Goal: Task Accomplishment & Management: Manage account settings

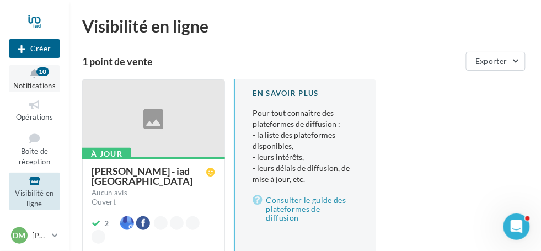
click at [37, 78] on icon at bounding box center [34, 73] width 45 height 13
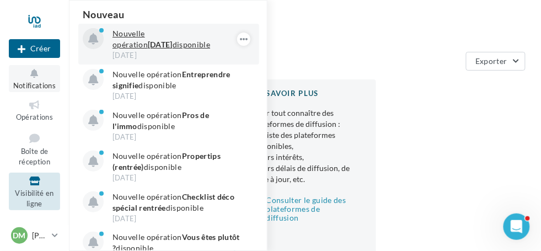
click at [148, 47] on strong "[DATE]" at bounding box center [160, 44] width 25 height 9
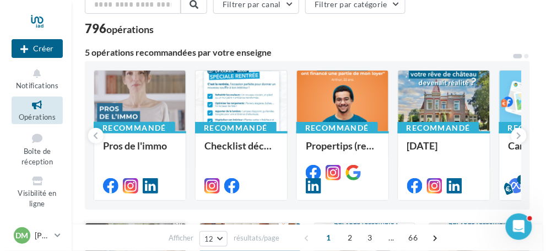
scroll to position [110, 0]
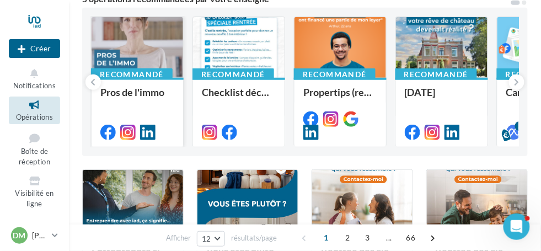
click at [139, 78] on div "Recommandé Pros de l'immo" at bounding box center [136, 112] width 91 height 68
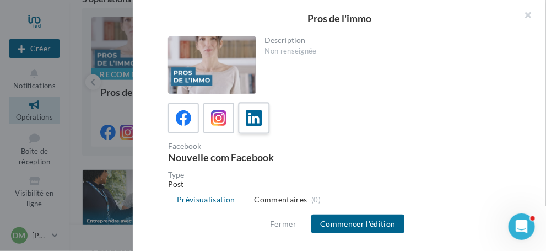
click at [252, 117] on icon at bounding box center [254, 118] width 16 height 16
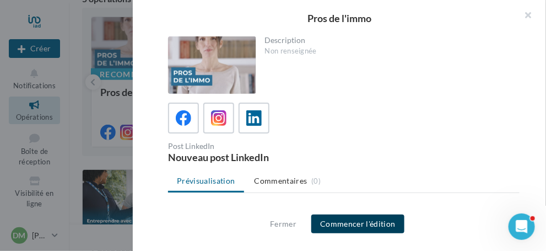
click at [358, 224] on button "Commencer l'édition" at bounding box center [357, 223] width 93 height 19
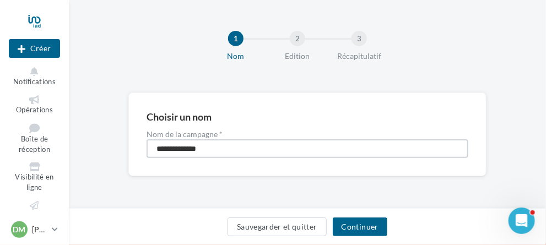
click at [223, 149] on input "**********" at bounding box center [308, 148] width 322 height 19
click at [362, 227] on button "Continuer" at bounding box center [360, 227] width 55 height 19
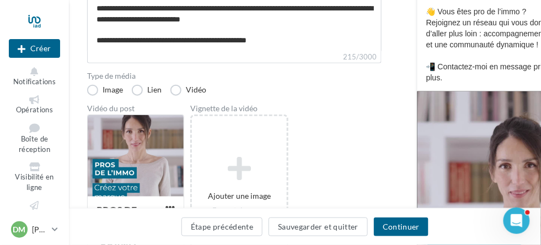
scroll to position [220, 0]
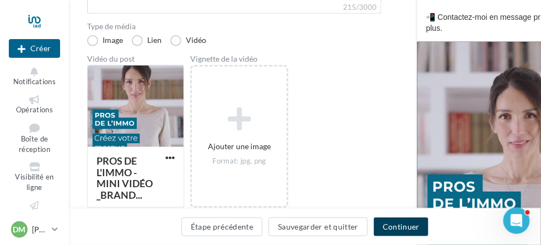
click at [400, 224] on button "Continuer" at bounding box center [401, 227] width 55 height 19
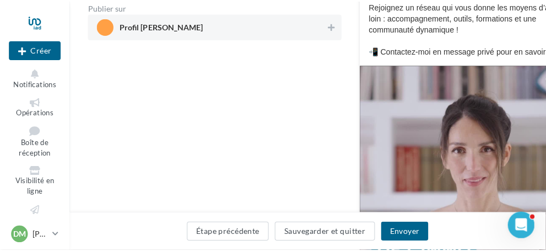
scroll to position [55, 0]
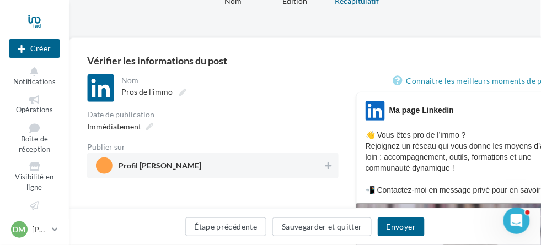
click at [211, 171] on span "Profil [PERSON_NAME]" at bounding box center [209, 166] width 227 height 17
click at [397, 230] on button "Envoyer" at bounding box center [401, 227] width 47 height 19
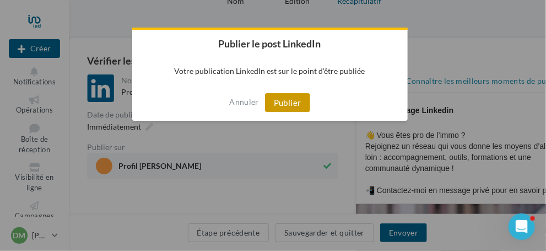
click at [282, 101] on button "Publier" at bounding box center [287, 102] width 45 height 19
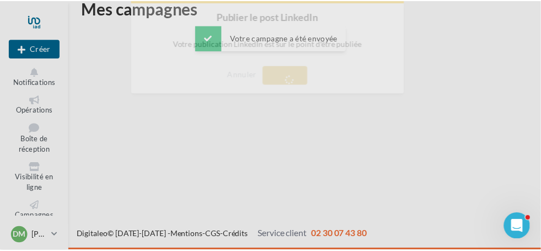
scroll to position [18, 0]
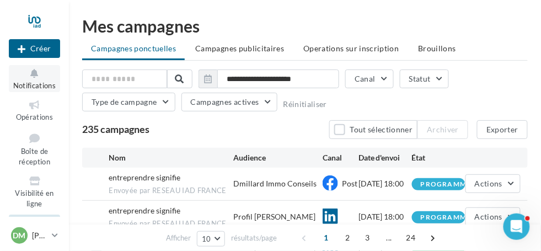
click at [34, 82] on span "Notifications" at bounding box center [34, 85] width 42 height 9
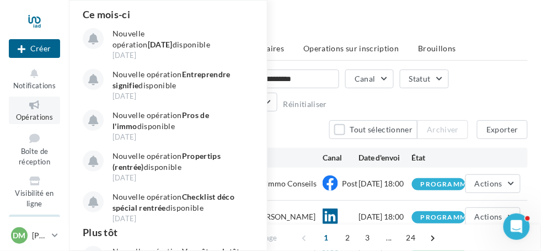
click at [30, 121] on span "Opérations" at bounding box center [34, 116] width 37 height 9
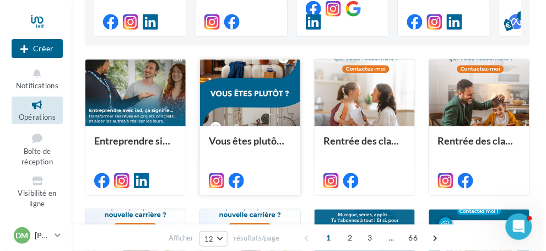
scroll to position [55, 0]
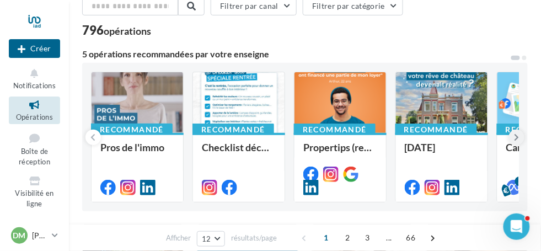
click at [515, 138] on icon at bounding box center [516, 137] width 5 height 11
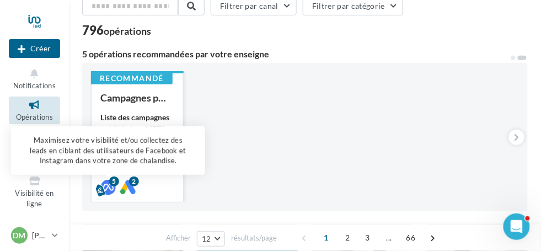
click at [112, 184] on div "5" at bounding box center [114, 181] width 10 height 10
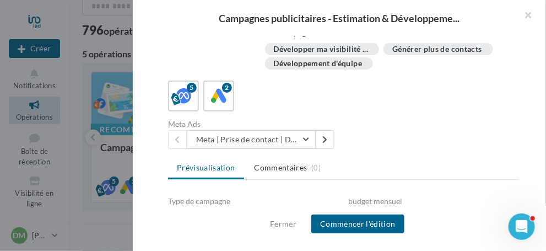
scroll to position [220, 0]
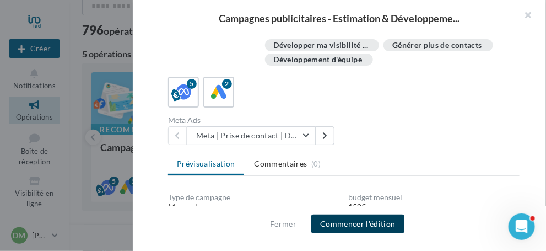
click at [355, 224] on button "Commencer l'édition" at bounding box center [357, 223] width 93 height 19
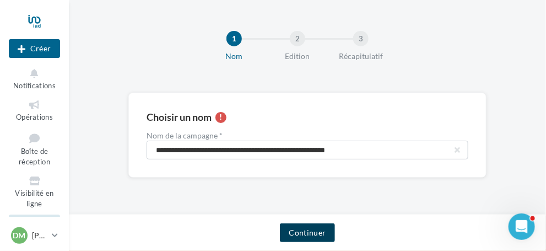
click at [307, 233] on button "Continuer" at bounding box center [307, 232] width 55 height 19
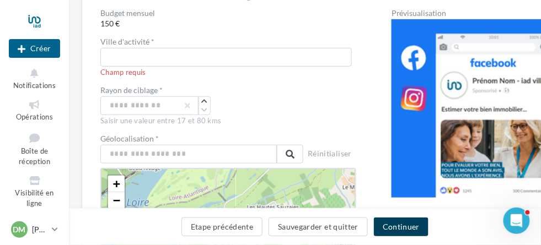
scroll to position [110, 0]
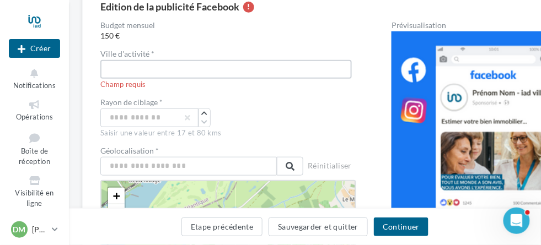
click at [130, 70] on input "text" at bounding box center [225, 69] width 251 height 19
type input "**********"
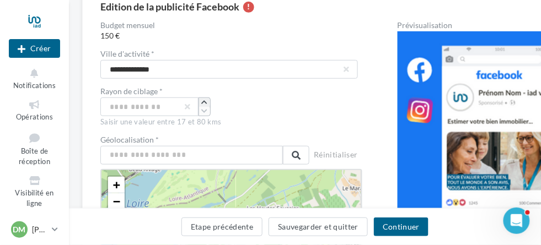
click at [204, 102] on icon "button" at bounding box center [204, 102] width 6 height 7
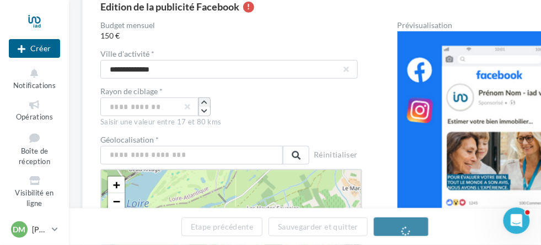
click at [204, 102] on icon "button" at bounding box center [204, 102] width 6 height 7
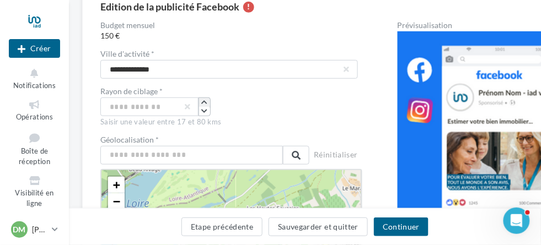
click at [204, 102] on icon "button" at bounding box center [204, 102] width 6 height 7
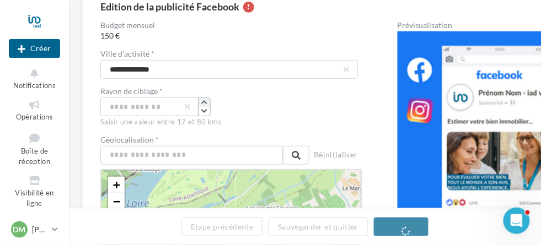
click at [204, 102] on icon "button" at bounding box center [204, 102] width 6 height 7
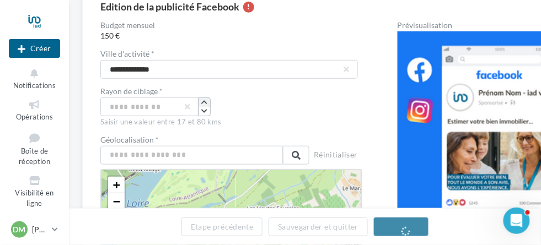
click at [204, 102] on icon "button" at bounding box center [204, 102] width 6 height 7
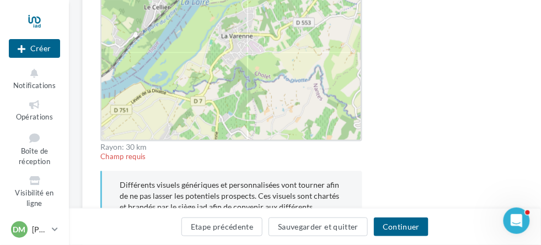
scroll to position [385, 0]
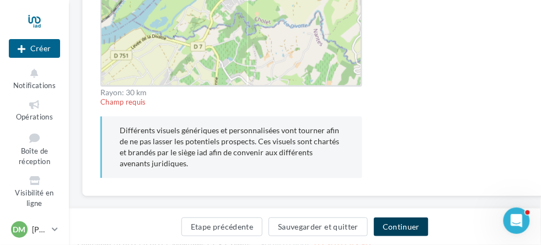
click at [398, 228] on button "Continuer" at bounding box center [401, 227] width 55 height 19
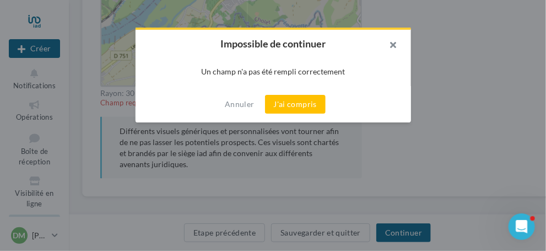
click at [396, 43] on button "button" at bounding box center [389, 46] width 44 height 33
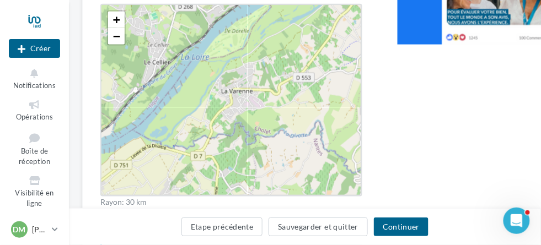
scroll to position [110, 0]
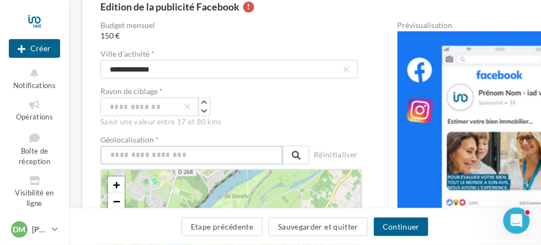
click at [224, 158] on input "text" at bounding box center [191, 155] width 182 height 19
click at [159, 155] on input "text" at bounding box center [191, 155] width 182 height 19
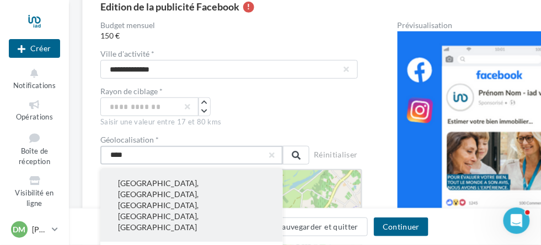
type input "****"
click at [170, 187] on button "Nice, Alpes-Maritimes, Provence-Alpes-Côte d'Azur, France métropolitaine, France" at bounding box center [191, 205] width 182 height 73
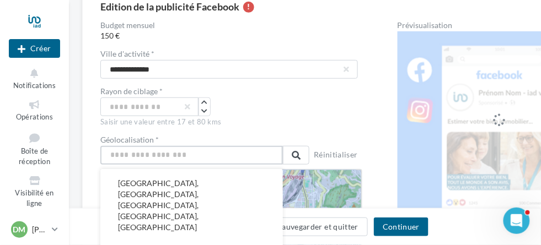
click at [159, 153] on input "text" at bounding box center [191, 155] width 182 height 19
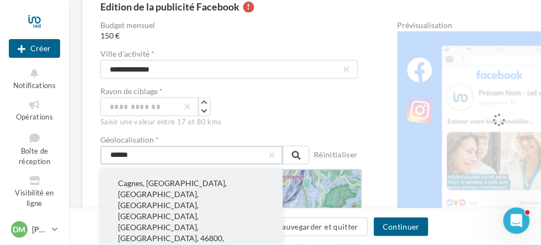
type input "******"
click at [137, 186] on button "Cagnes, Saint-Cyprien, Lendou-en-Quercy, Cahors, Lot, Occitanie, France métropo…" at bounding box center [191, 216] width 182 height 95
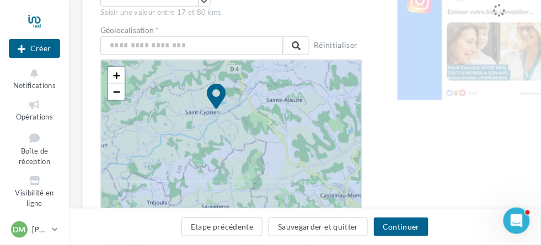
scroll to position [220, 0]
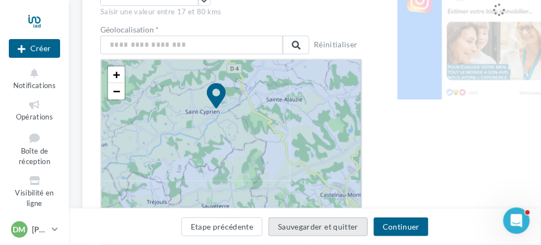
click at [337, 229] on button "Sauvegarder et quitter" at bounding box center [317, 227] width 99 height 19
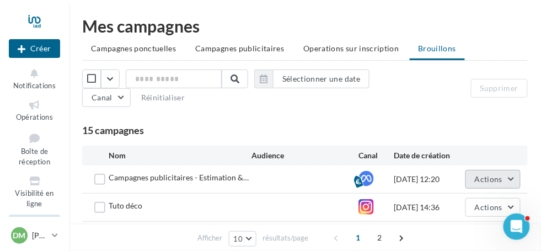
click at [478, 178] on span "Actions" at bounding box center [489, 178] width 28 height 9
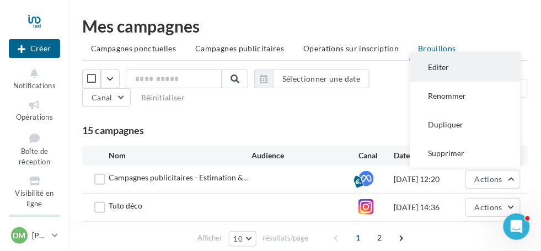
click at [442, 63] on button "Editer" at bounding box center [465, 67] width 110 height 29
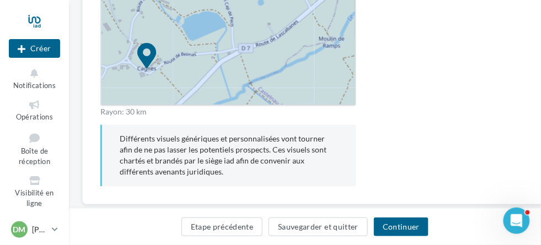
scroll to position [389, 0]
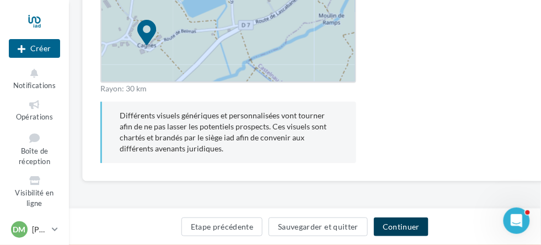
click at [403, 227] on button "Continuer" at bounding box center [401, 227] width 55 height 19
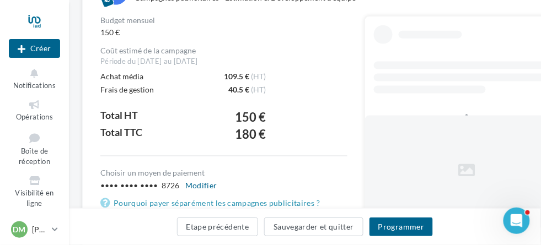
scroll to position [328, 0]
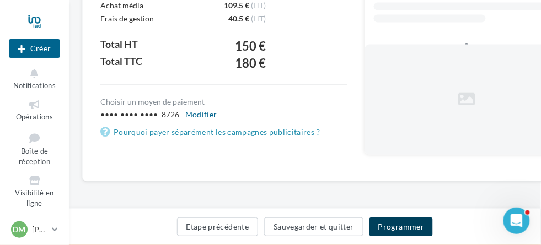
click at [405, 228] on button "Programmer" at bounding box center [401, 227] width 64 height 19
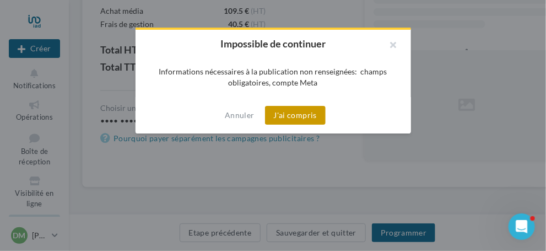
click at [295, 119] on button "J'ai compris" at bounding box center [295, 115] width 61 height 19
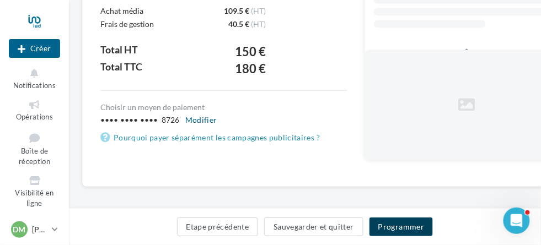
click at [397, 228] on button "Programmer" at bounding box center [401, 227] width 64 height 19
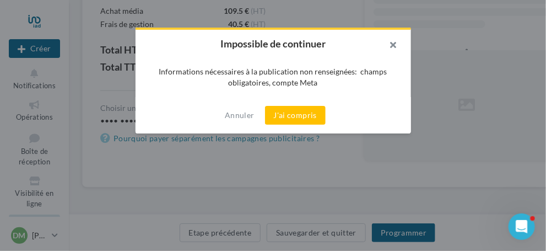
click at [395, 46] on button "button" at bounding box center [389, 46] width 44 height 33
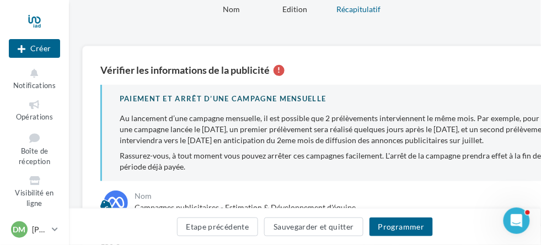
scroll to position [0, 0]
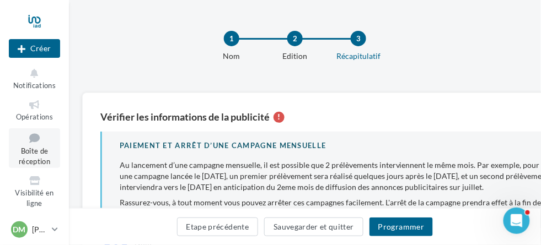
click at [33, 152] on span "Boîte de réception" at bounding box center [34, 156] width 31 height 19
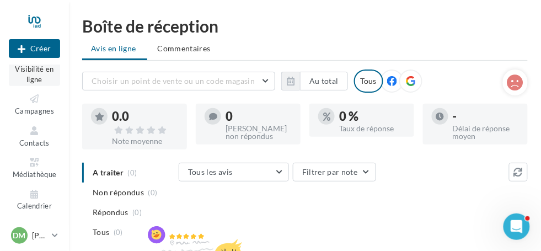
click at [29, 72] on span "Visibilité en ligne" at bounding box center [34, 73] width 39 height 19
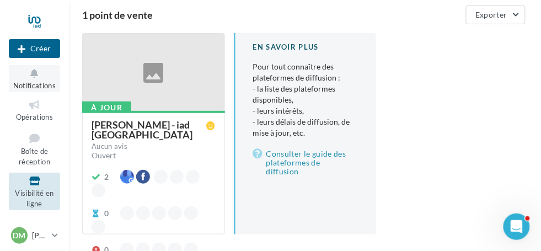
scroll to position [39, 0]
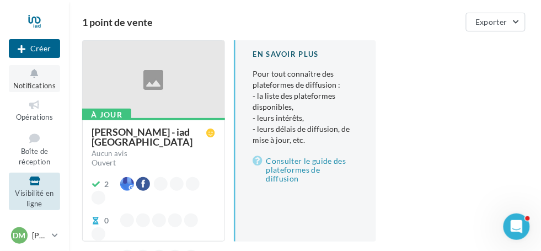
click at [41, 82] on span "Notifications" at bounding box center [34, 85] width 42 height 9
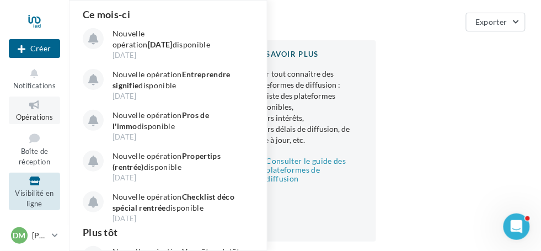
click at [37, 115] on span "Opérations" at bounding box center [34, 116] width 37 height 9
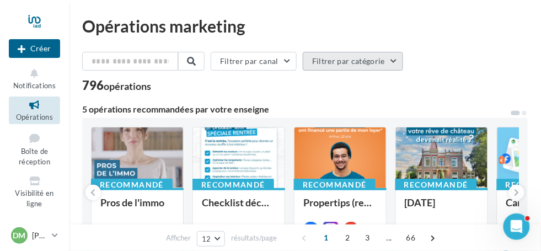
click at [394, 62] on button "Filtrer par catégorie" at bounding box center [353, 61] width 100 height 19
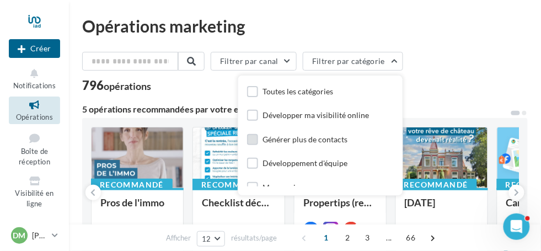
click at [325, 138] on div "Générer plus de contacts" at bounding box center [304, 139] width 85 height 11
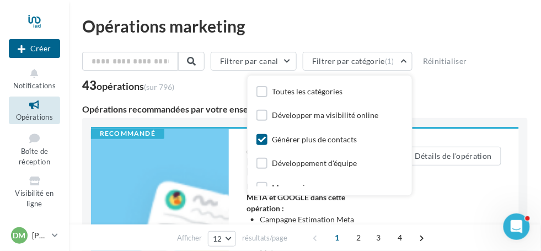
click at [494, 91] on div "43 opérations (sur 796)" at bounding box center [304, 86] width 445 height 14
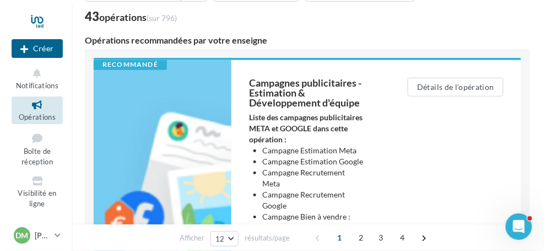
scroll to position [65, 0]
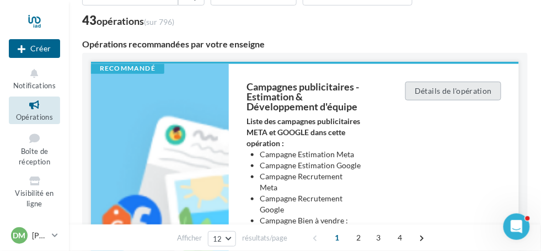
click at [451, 91] on button "Détails de l'opération" at bounding box center [453, 91] width 96 height 19
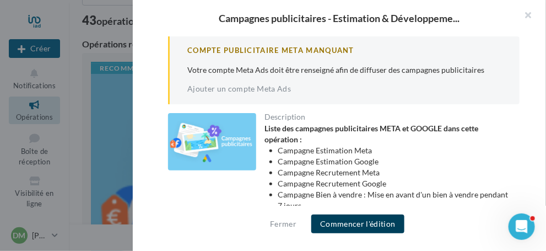
click at [360, 223] on button "Commencer l'édition" at bounding box center [357, 223] width 93 height 19
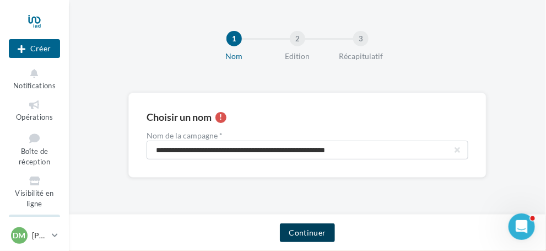
click at [306, 233] on button "Continuer" at bounding box center [307, 232] width 55 height 19
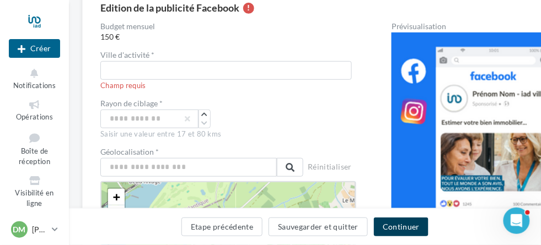
scroll to position [110, 0]
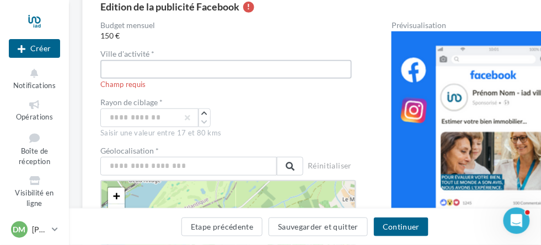
click at [134, 68] on input "text" at bounding box center [225, 69] width 251 height 19
type input "**********"
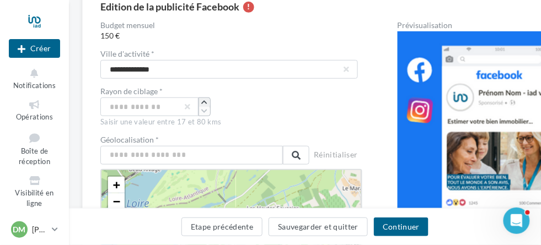
click at [204, 100] on icon "button" at bounding box center [204, 102] width 6 height 7
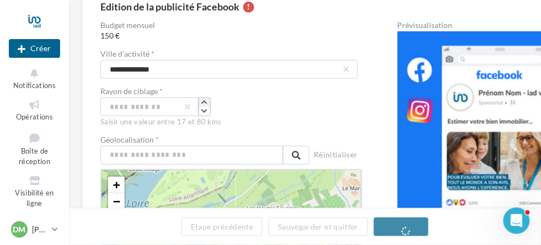
click at [204, 100] on icon "button" at bounding box center [204, 102] width 6 height 7
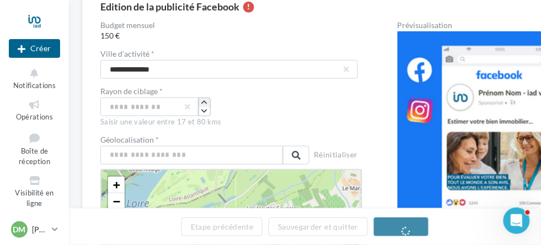
click at [204, 100] on icon "button" at bounding box center [204, 102] width 6 height 7
click at [201, 110] on button "button" at bounding box center [204, 111] width 11 height 9
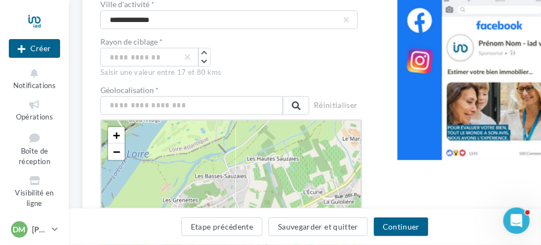
scroll to position [220, 0]
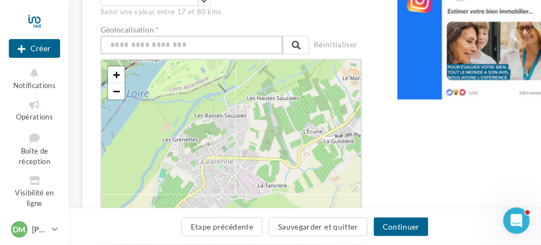
click at [171, 45] on input "text" at bounding box center [191, 45] width 182 height 19
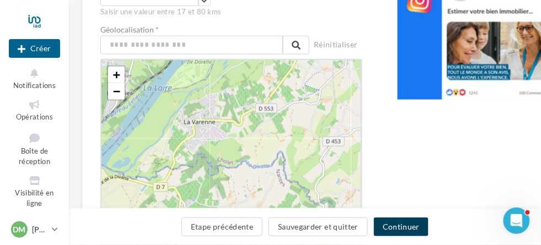
click at [396, 229] on button "Continuer" at bounding box center [401, 227] width 55 height 19
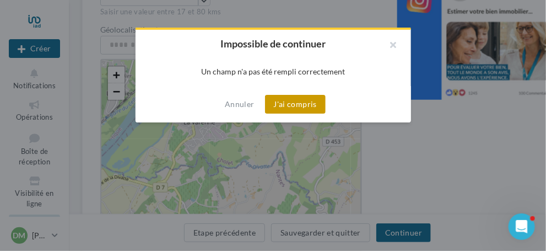
click at [286, 106] on button "J'ai compris" at bounding box center [295, 104] width 61 height 19
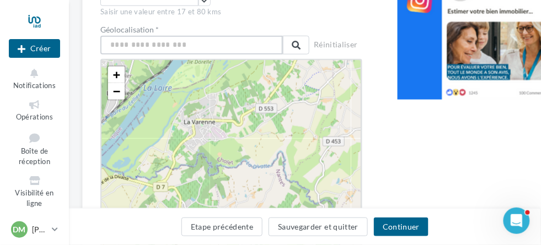
click at [122, 46] on input "text" at bounding box center [191, 45] width 182 height 19
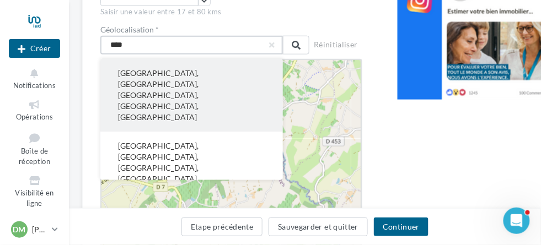
type input "****"
click at [185, 80] on button "[GEOGRAPHIC_DATA], [GEOGRAPHIC_DATA], [GEOGRAPHIC_DATA], [GEOGRAPHIC_DATA], [GE…" at bounding box center [191, 95] width 182 height 73
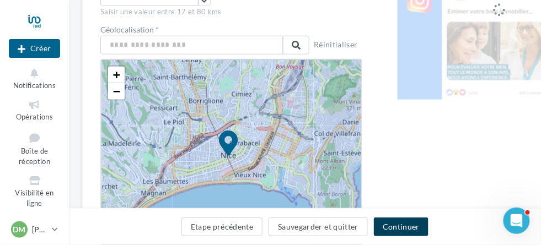
click at [397, 226] on button "Continuer" at bounding box center [401, 227] width 55 height 19
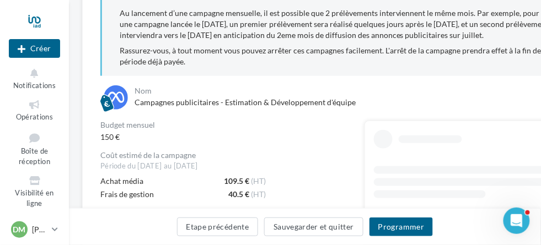
scroll to position [218, 0]
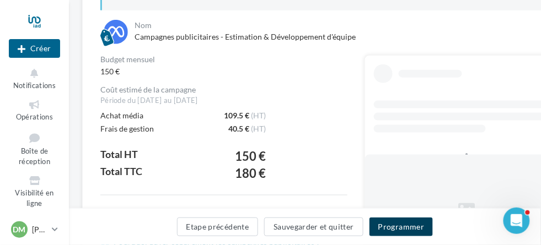
click at [395, 229] on button "Programmer" at bounding box center [401, 227] width 64 height 19
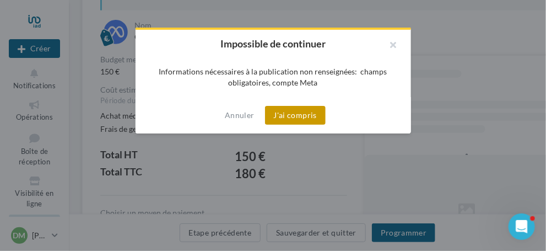
click at [303, 117] on button "J'ai compris" at bounding box center [295, 115] width 61 height 19
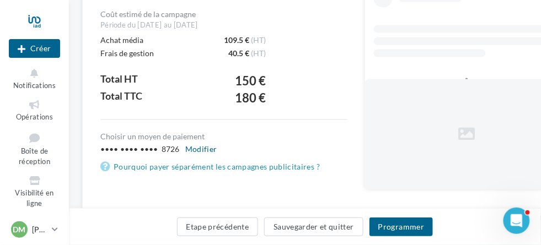
scroll to position [328, 0]
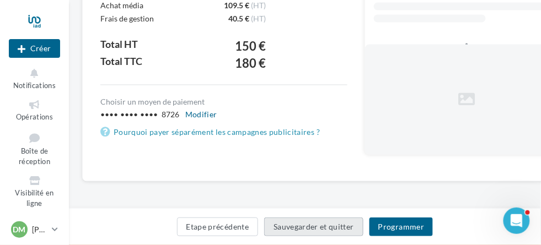
click at [310, 228] on button "Sauvegarder et quitter" at bounding box center [313, 227] width 99 height 19
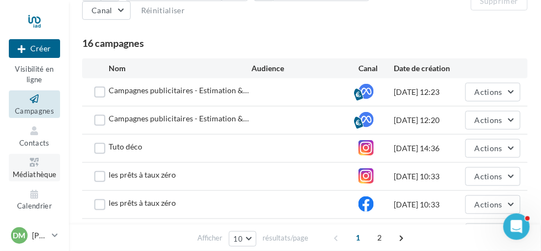
scroll to position [220, 0]
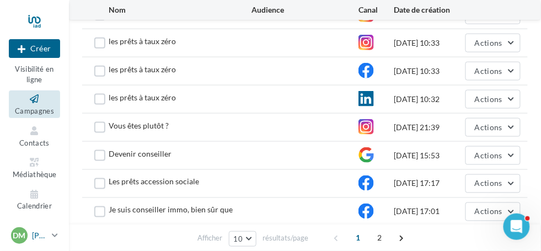
click at [24, 232] on span "DM" at bounding box center [19, 235] width 13 height 11
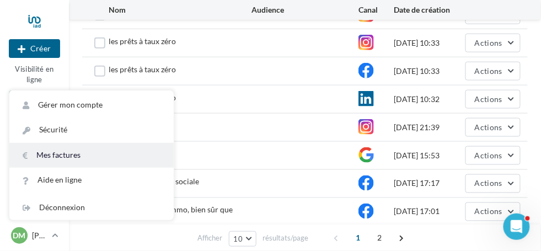
click at [61, 156] on link "Mes factures" at bounding box center [91, 155] width 164 height 25
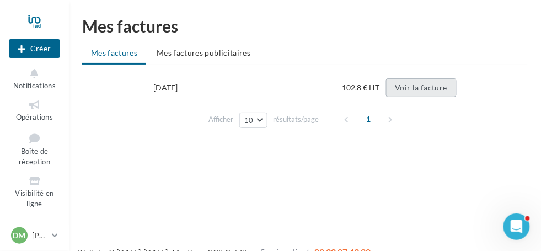
click at [414, 89] on button "Voir la facture" at bounding box center [421, 87] width 71 height 19
click at [414, 88] on button "Voir la facture" at bounding box center [421, 87] width 71 height 19
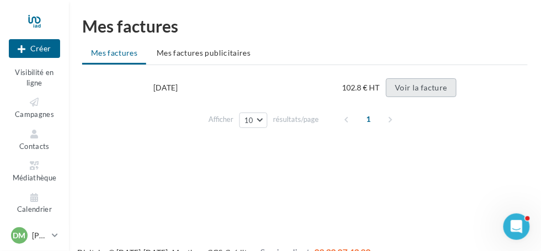
scroll to position [124, 0]
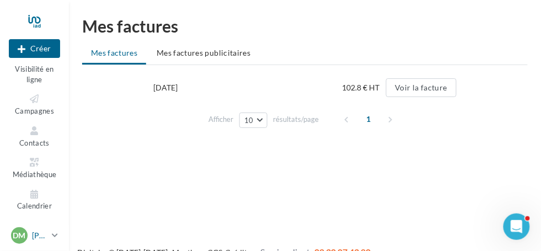
click at [44, 235] on p "[PERSON_NAME]" at bounding box center [39, 235] width 15 height 11
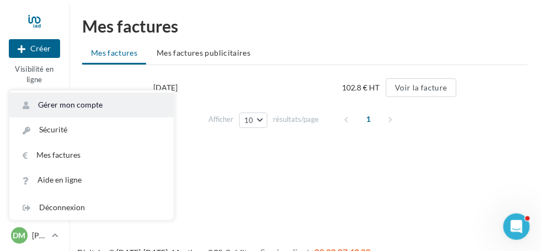
click at [66, 106] on link "Gérer mon compte" at bounding box center [91, 105] width 164 height 25
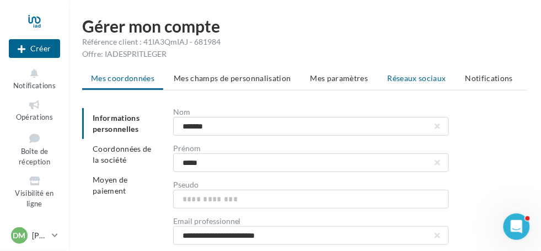
click at [406, 78] on span "Réseaux sociaux" at bounding box center [416, 77] width 58 height 9
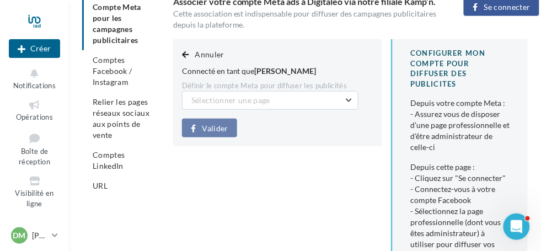
scroll to position [55, 0]
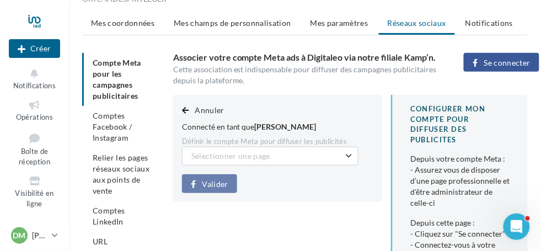
click at [498, 61] on span "Se connecter" at bounding box center [507, 62] width 46 height 9
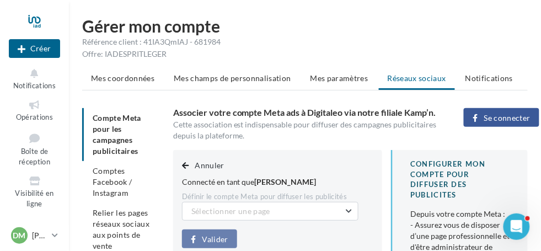
scroll to position [110, 0]
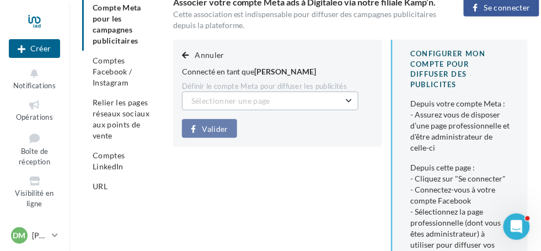
click at [264, 96] on span "Sélectionner une page" at bounding box center [230, 100] width 79 height 9
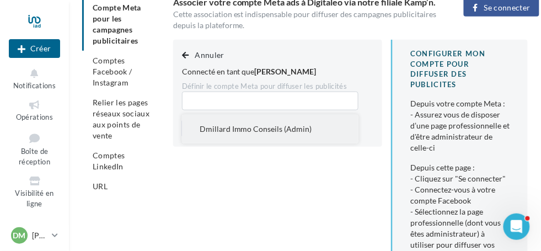
click at [257, 130] on span "Dmillard Immo Conseils (Admin)" at bounding box center [256, 128] width 112 height 9
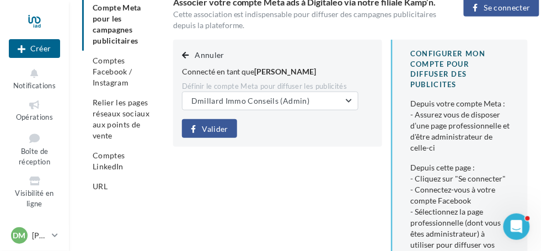
click at [211, 126] on span "Valider" at bounding box center [215, 129] width 26 height 9
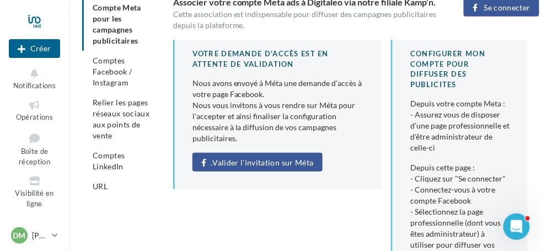
click at [247, 163] on span "Valider l'invitation sur Méta" at bounding box center [263, 162] width 101 height 9
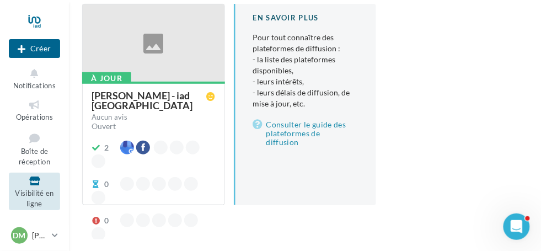
scroll to position [94, 0]
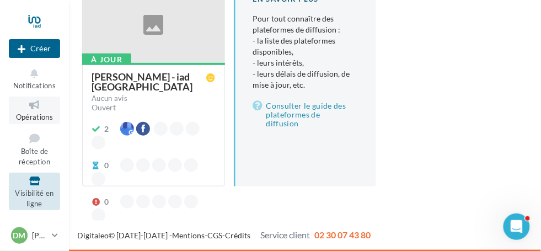
click at [30, 110] on icon at bounding box center [34, 105] width 45 height 13
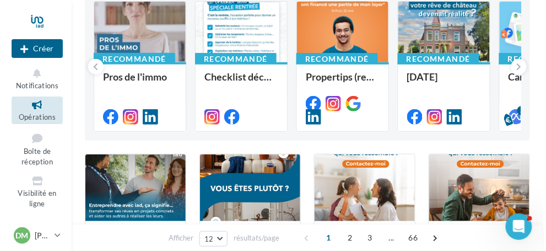
scroll to position [165, 0]
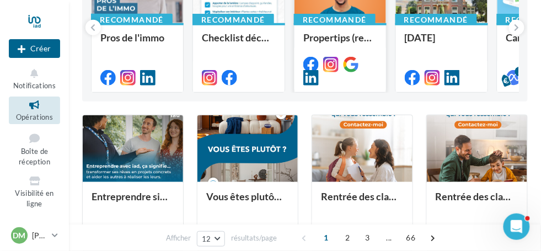
click at [349, 30] on div "Recommandé Propertips (rentrée)" at bounding box center [339, 57] width 91 height 68
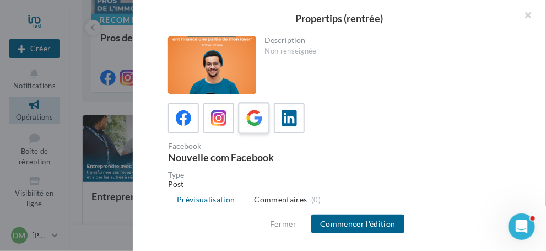
click at [257, 123] on icon at bounding box center [254, 118] width 16 height 16
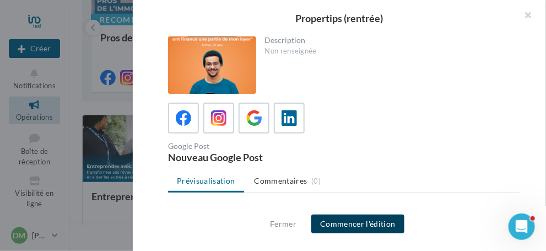
click at [359, 227] on button "Commencer l'édition" at bounding box center [357, 223] width 93 height 19
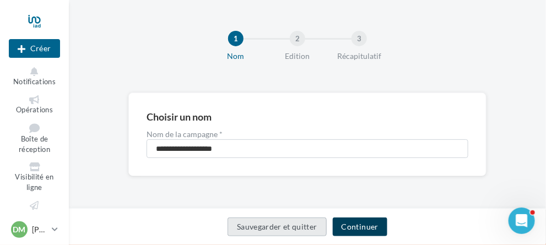
click at [358, 228] on button "Continuer" at bounding box center [360, 227] width 55 height 19
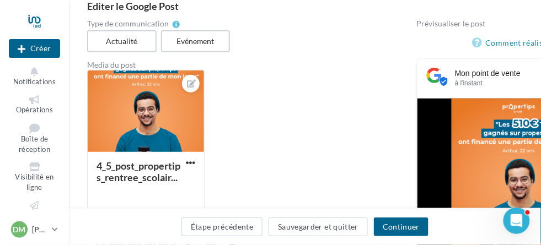
scroll to position [110, 0]
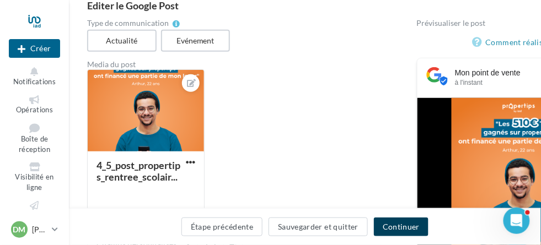
click at [400, 225] on button "Continuer" at bounding box center [401, 227] width 55 height 19
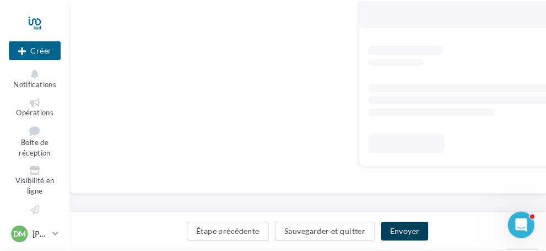
scroll to position [76, 0]
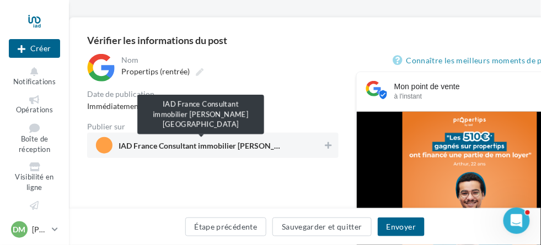
click at [269, 144] on span "IAD France Consultant immobilier [PERSON_NAME][GEOGRAPHIC_DATA]" at bounding box center [200, 148] width 165 height 12
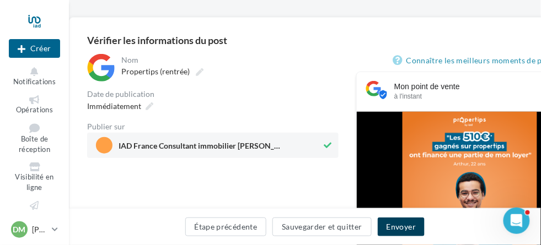
click at [399, 227] on button "Envoyer" at bounding box center [401, 227] width 47 height 19
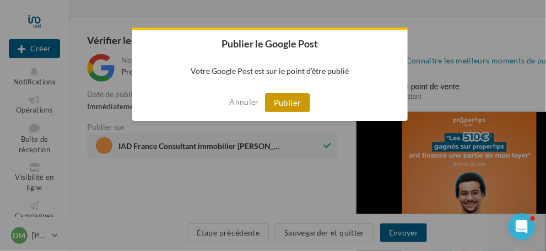
click at [288, 106] on button "Publier" at bounding box center [287, 102] width 45 height 19
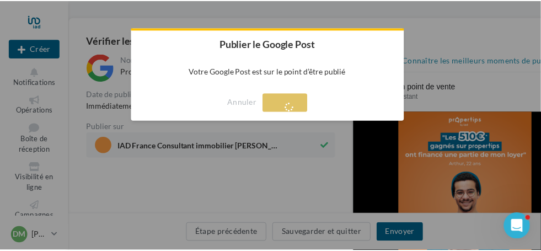
scroll to position [18, 0]
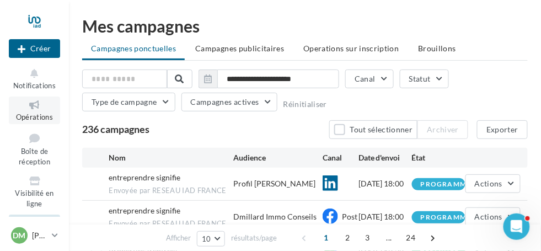
click at [34, 115] on span "Opérations" at bounding box center [34, 116] width 37 height 9
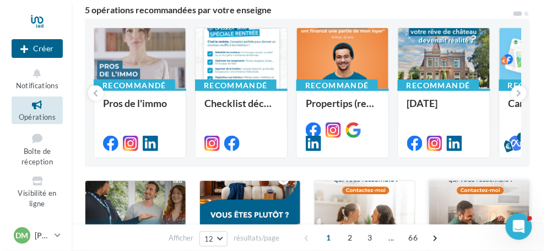
scroll to position [110, 0]
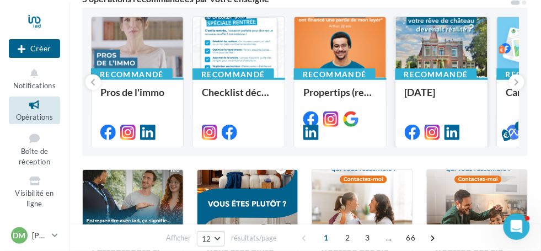
click at [439, 74] on div "Recommandé" at bounding box center [436, 74] width 82 height 12
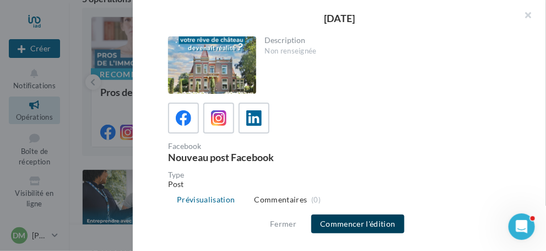
click at [357, 226] on button "Commencer l'édition" at bounding box center [357, 223] width 93 height 19
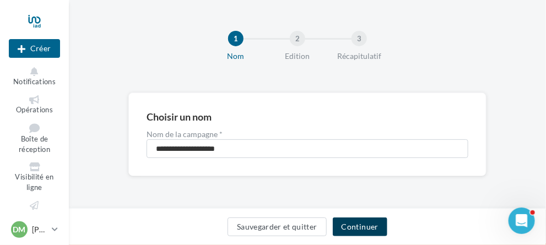
click at [359, 227] on button "Continuer" at bounding box center [360, 227] width 55 height 19
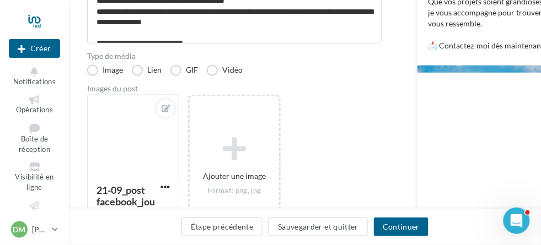
scroll to position [276, 0]
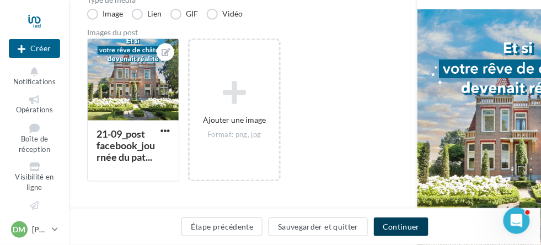
click at [400, 227] on button "Continuer" at bounding box center [401, 227] width 55 height 19
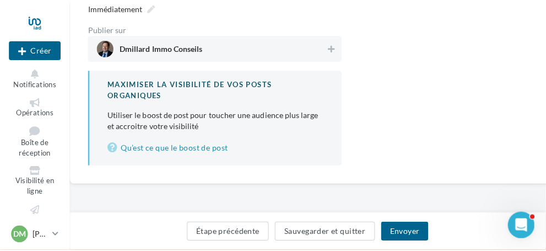
scroll to position [173, 0]
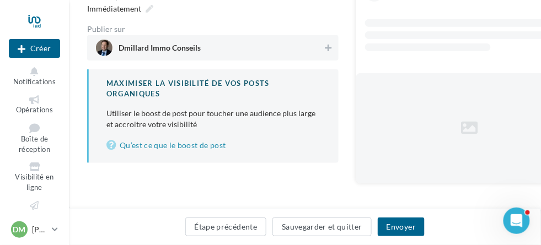
click at [260, 52] on span "Dmillard Immo Conseils" at bounding box center [209, 48] width 227 height 17
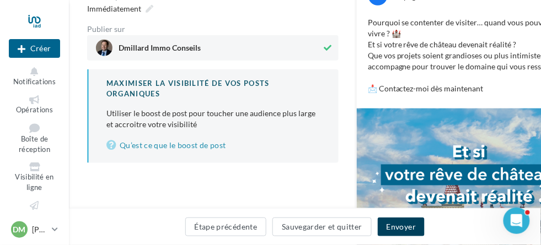
click at [397, 225] on button "Envoyer" at bounding box center [401, 227] width 47 height 19
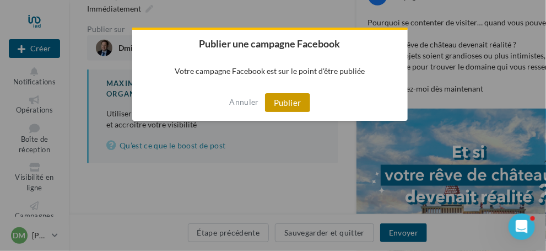
click at [284, 105] on button "Publier" at bounding box center [287, 102] width 45 height 19
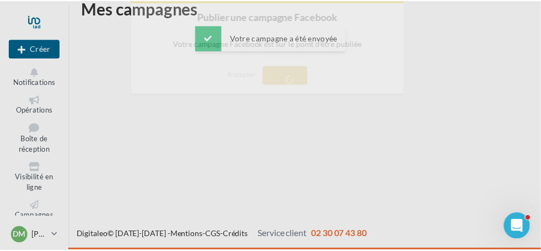
scroll to position [18, 0]
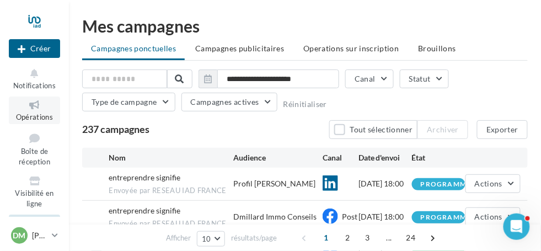
click at [36, 112] on link "Opérations" at bounding box center [34, 109] width 51 height 27
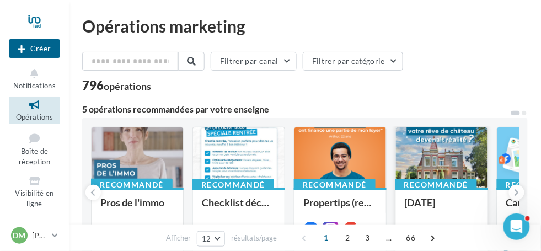
click at [438, 163] on div at bounding box center [441, 158] width 91 height 62
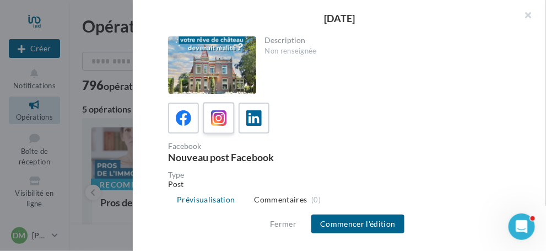
click at [222, 118] on icon at bounding box center [219, 118] width 16 height 16
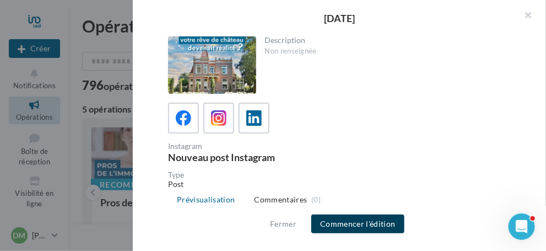
click at [362, 225] on button "Commencer l'édition" at bounding box center [357, 223] width 93 height 19
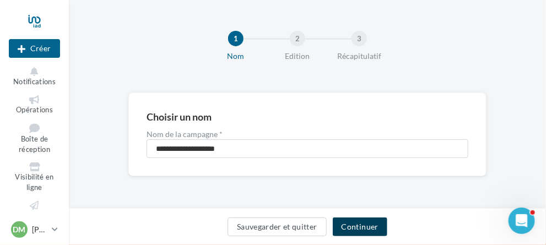
click at [357, 227] on button "Continuer" at bounding box center [360, 227] width 55 height 19
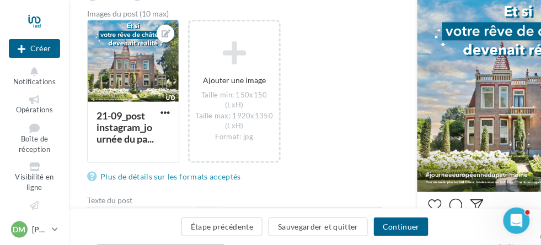
scroll to position [220, 0]
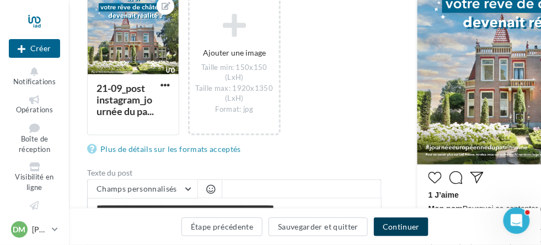
click at [403, 228] on button "Continuer" at bounding box center [401, 227] width 55 height 19
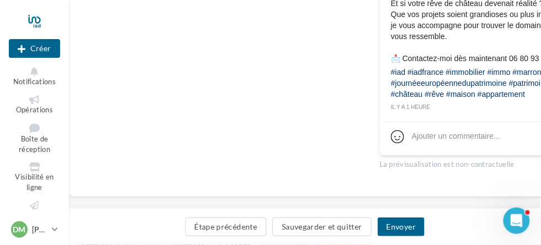
scroll to position [454, 0]
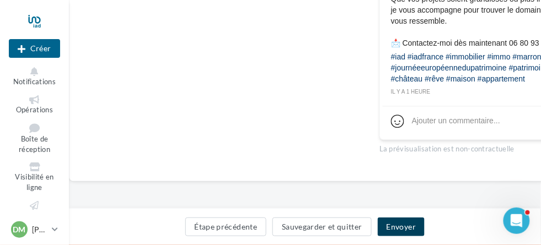
click at [402, 227] on button "Envoyer" at bounding box center [401, 227] width 47 height 19
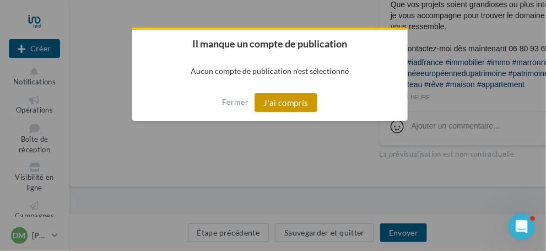
click at [281, 104] on button "J'ai compris" at bounding box center [286, 102] width 63 height 19
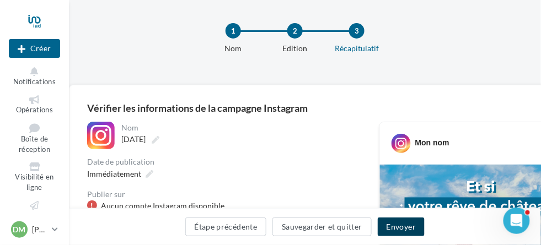
scroll to position [63, 0]
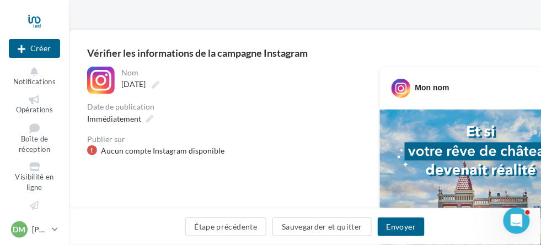
click at [216, 152] on div "Aucun compte Instagram disponible" at bounding box center [162, 151] width 123 height 11
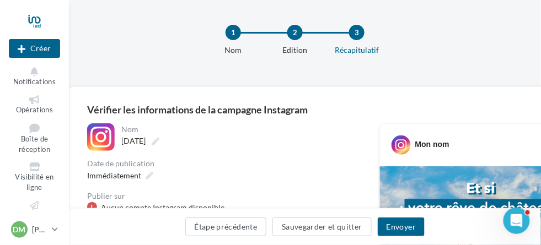
scroll to position [0, 0]
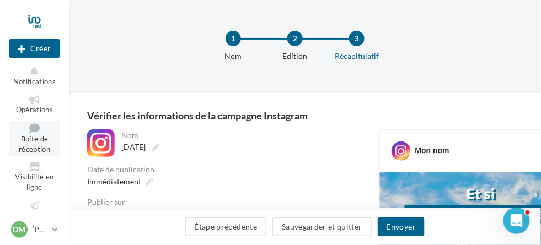
click at [34, 136] on span "Boîte de réception" at bounding box center [34, 144] width 31 height 19
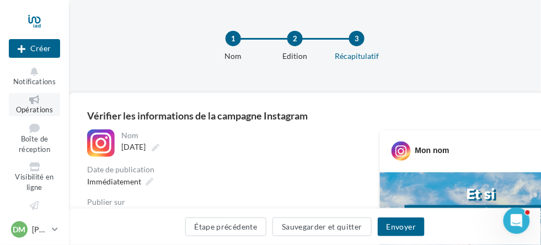
click at [37, 105] on span "Opérations" at bounding box center [34, 109] width 37 height 9
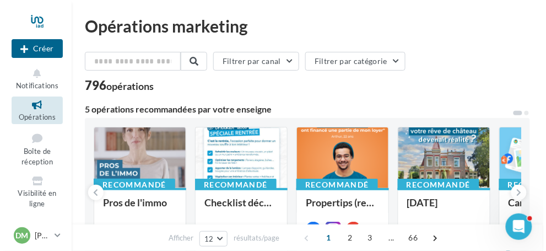
scroll to position [165, 0]
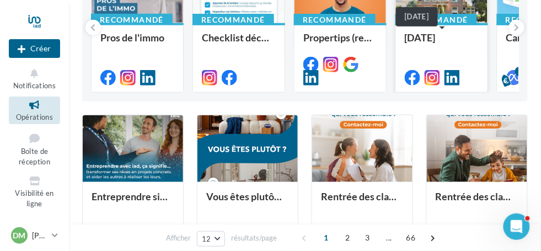
click at [423, 53] on div "[DATE]" at bounding box center [442, 43] width 74 height 22
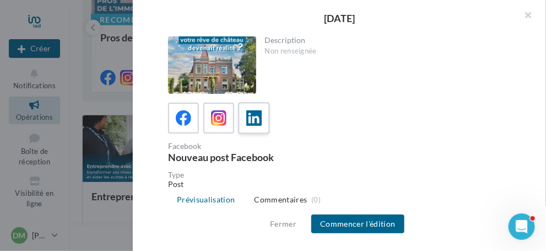
click at [256, 122] on icon at bounding box center [254, 118] width 16 height 16
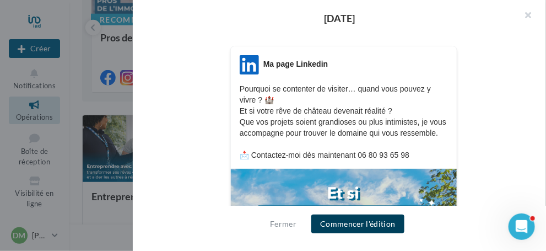
click at [348, 222] on button "Commencer l'édition" at bounding box center [357, 223] width 93 height 19
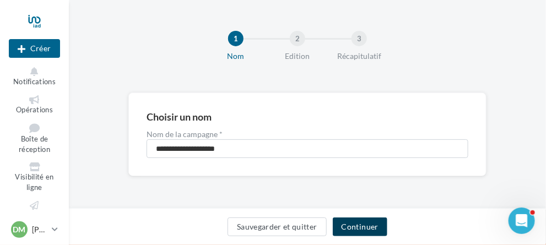
click at [368, 230] on button "Continuer" at bounding box center [360, 227] width 55 height 19
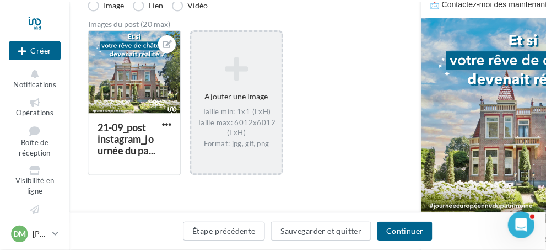
scroll to position [276, 0]
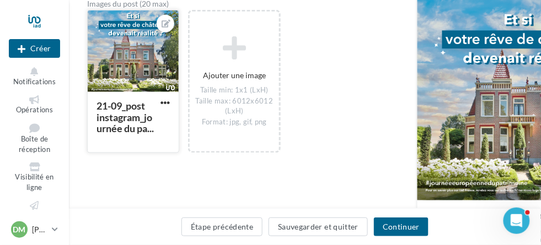
click at [144, 85] on div at bounding box center [133, 51] width 91 height 83
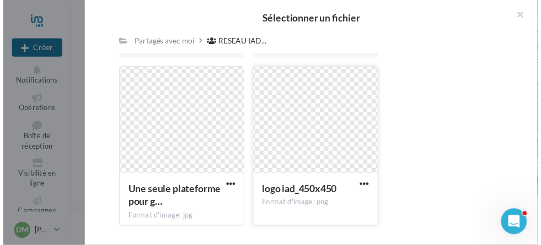
scroll to position [165, 0]
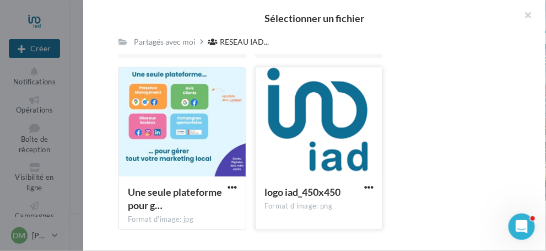
click at [298, 125] on div at bounding box center [319, 122] width 127 height 110
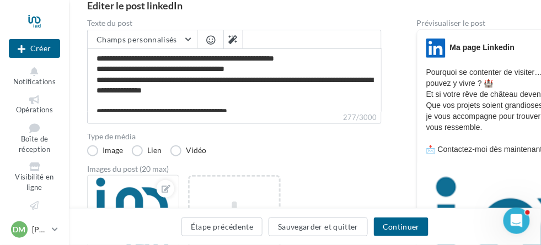
scroll to position [9, 0]
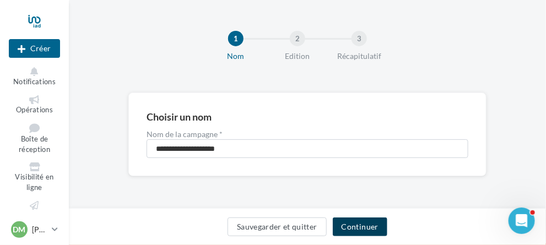
click at [358, 229] on button "Continuer" at bounding box center [360, 227] width 55 height 19
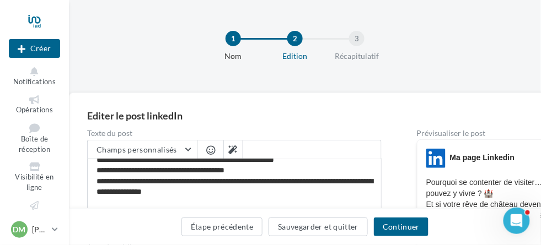
scroll to position [9, 0]
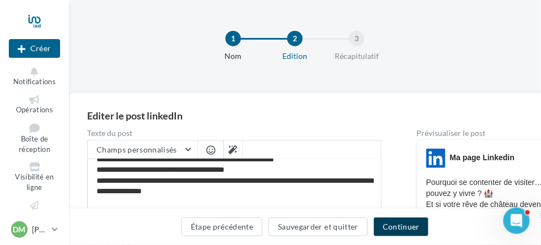
click at [400, 229] on button "Continuer" at bounding box center [401, 227] width 55 height 19
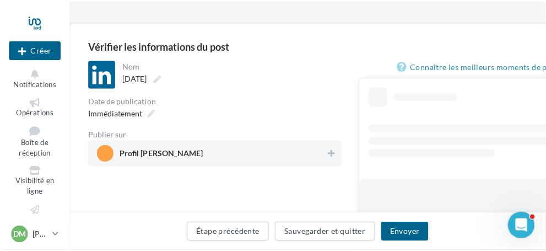
scroll to position [110, 0]
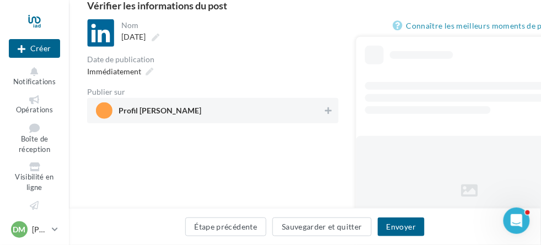
click at [244, 152] on div "**********" at bounding box center [212, 156] width 251 height 275
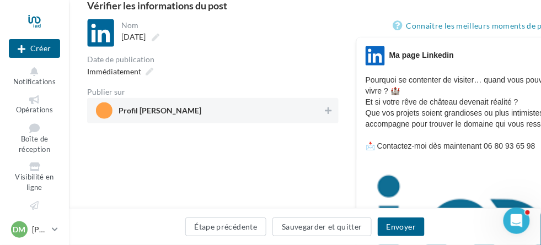
click at [237, 116] on span "Profil [PERSON_NAME]" at bounding box center [209, 111] width 227 height 17
click at [401, 227] on button "Envoyer" at bounding box center [401, 227] width 47 height 19
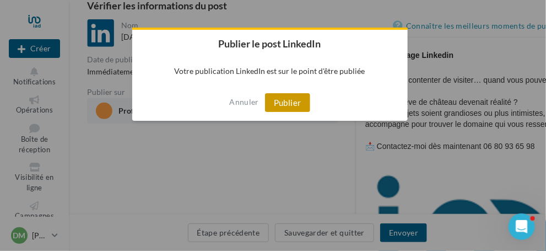
click at [289, 103] on button "Publier" at bounding box center [287, 102] width 45 height 19
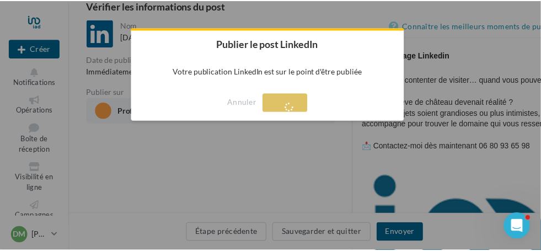
scroll to position [18, 0]
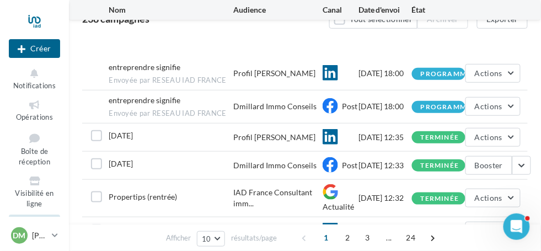
scroll to position [165, 0]
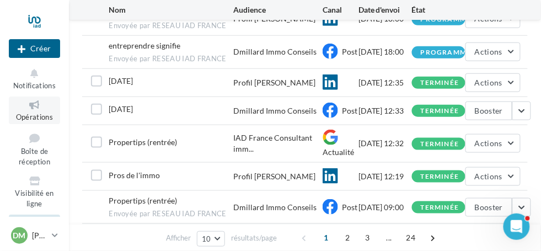
click at [31, 106] on icon at bounding box center [34, 105] width 45 height 13
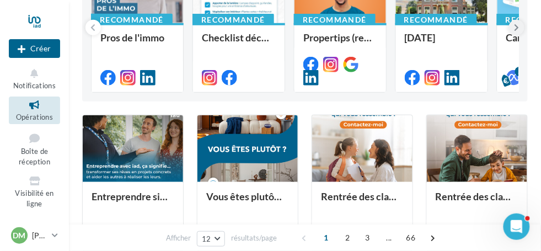
click at [518, 28] on icon at bounding box center [516, 27] width 5 height 11
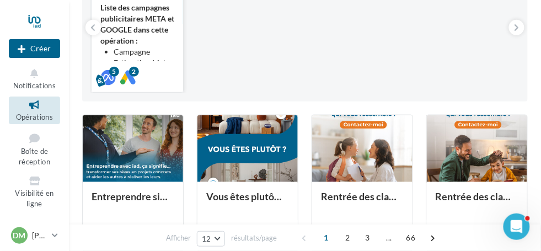
click at [135, 43] on strong "Liste des campagnes publicitaires META et GOOGLE dans cette opération :" at bounding box center [137, 24] width 74 height 42
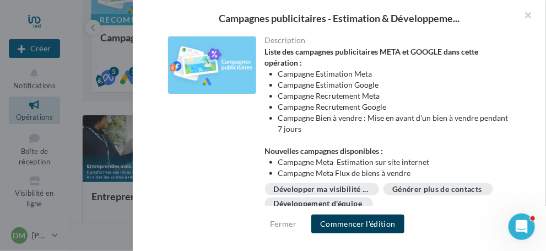
click at [355, 224] on button "Commencer l'édition" at bounding box center [357, 223] width 93 height 19
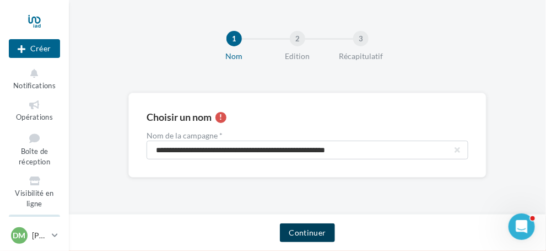
click at [306, 233] on button "Continuer" at bounding box center [307, 232] width 55 height 19
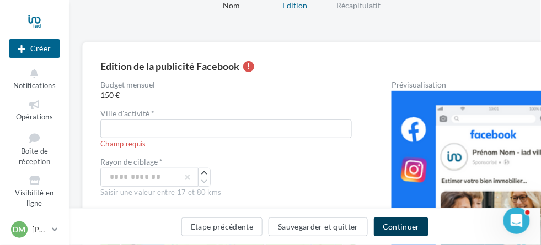
scroll to position [110, 0]
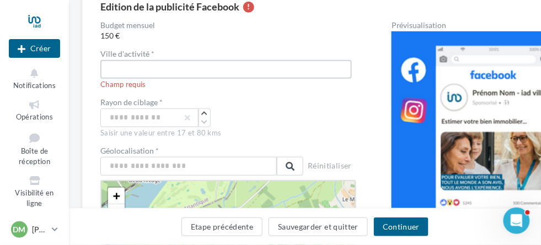
click at [115, 67] on input "text" at bounding box center [225, 69] width 251 height 19
type input "**********"
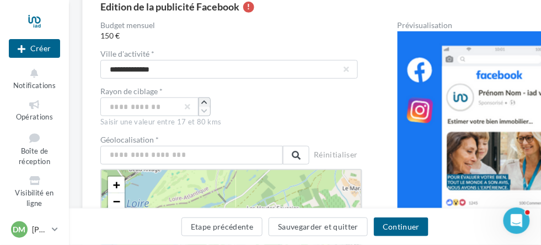
click at [202, 102] on icon "button" at bounding box center [204, 102] width 6 height 7
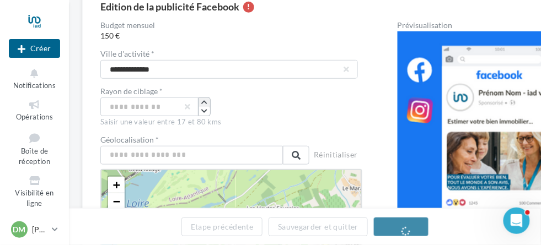
click at [205, 99] on icon "button" at bounding box center [204, 102] width 6 height 7
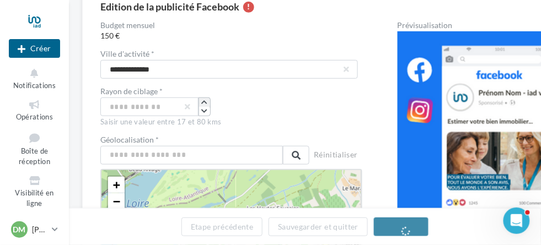
click at [205, 99] on icon "button" at bounding box center [204, 102] width 6 height 7
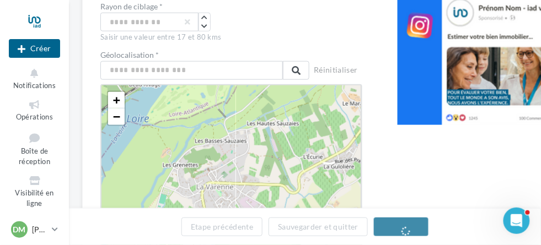
scroll to position [220, 0]
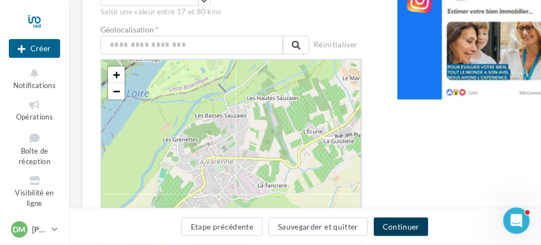
click at [402, 226] on button "Continuer" at bounding box center [401, 227] width 55 height 19
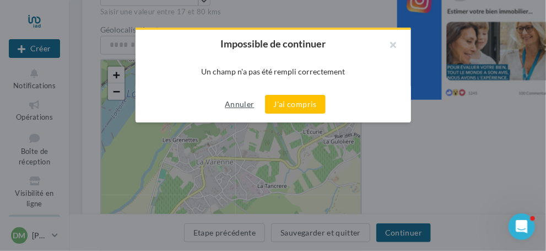
click at [236, 103] on button "Annuler" at bounding box center [239, 104] width 38 height 13
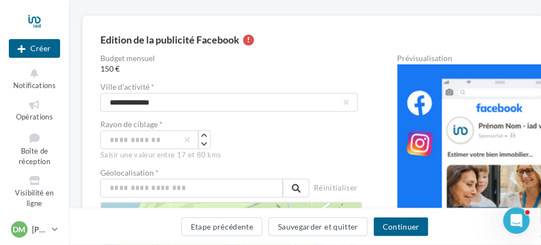
scroll to position [110, 0]
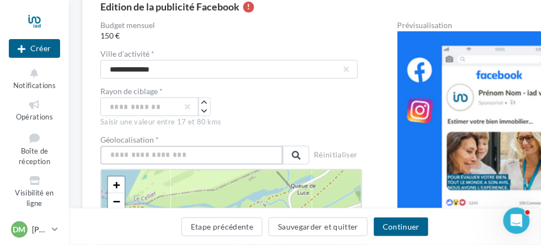
click at [153, 152] on input "text" at bounding box center [191, 155] width 182 height 19
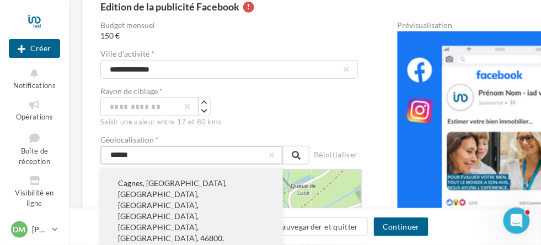
type input "******"
click at [131, 181] on button "Cagnes, Saint-Cyprien, Lendou-en-Quercy, Cahors, Lot, Occitanie, France métropo…" at bounding box center [191, 216] width 182 height 95
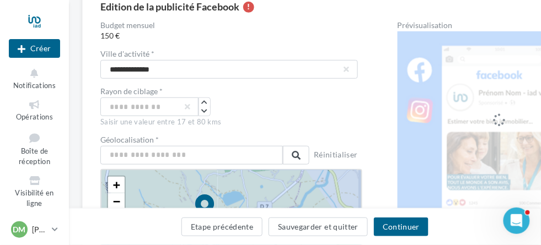
scroll to position [276, 0]
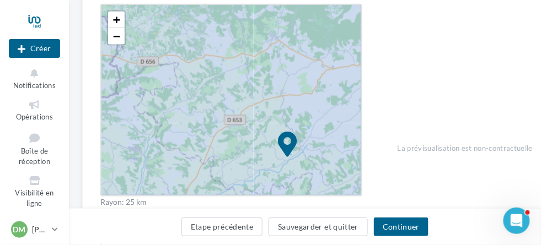
drag, startPoint x: 381, startPoint y: 73, endPoint x: 366, endPoint y: 154, distance: 82.4
click at [366, 154] on div "**********" at bounding box center [347, 66] width 495 height 421
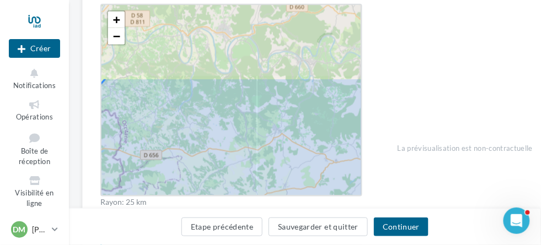
drag, startPoint x: 204, startPoint y: 71, endPoint x: 207, endPoint y: 165, distance: 94.3
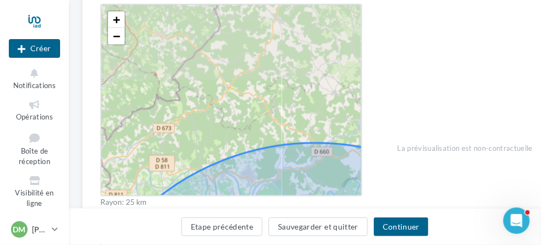
drag, startPoint x: 181, startPoint y: 29, endPoint x: 206, endPoint y: 174, distance: 146.5
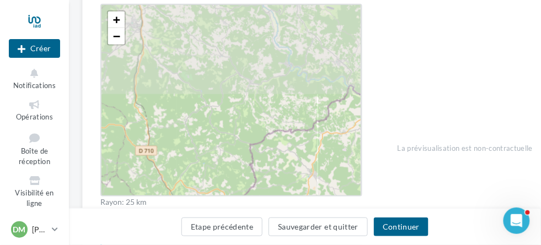
drag, startPoint x: 186, startPoint y: 46, endPoint x: 222, endPoint y: 202, distance: 159.5
click at [222, 202] on div "Géolocalisation * Cagnes, Saint-Cyprien, Lendou-en-Quercy, Cahors, Lot, Occitan…" at bounding box center [231, 89] width 262 height 236
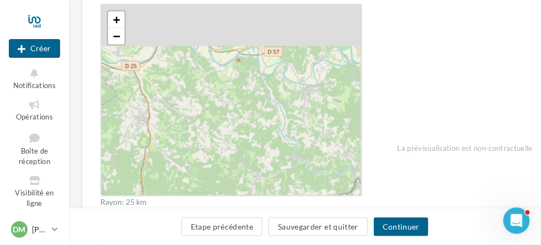
drag, startPoint x: 175, startPoint y: 37, endPoint x: 184, endPoint y: 132, distance: 95.2
click at [184, 132] on div "+ − Leaflet" at bounding box center [231, 100] width 262 height 193
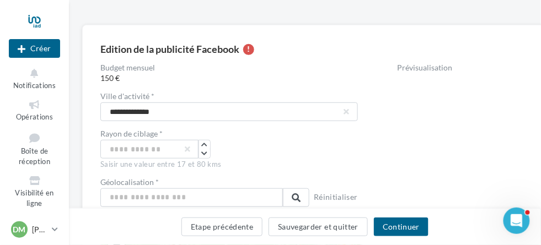
scroll to position [55, 0]
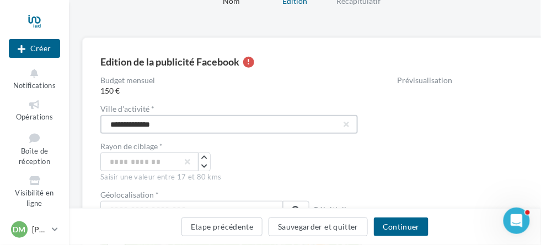
click at [169, 120] on input "**********" at bounding box center [228, 124] width 257 height 19
drag, startPoint x: 171, startPoint y: 121, endPoint x: 44, endPoint y: 120, distance: 126.8
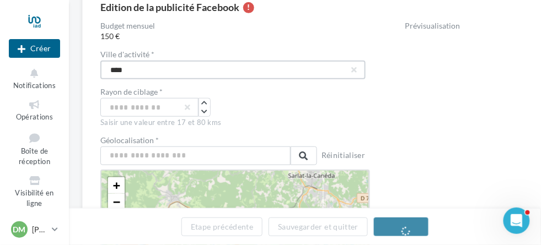
scroll to position [110, 0]
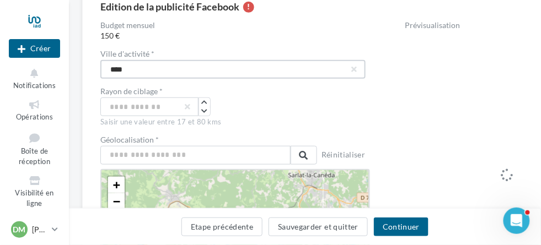
type input "****"
click at [137, 154] on input "text" at bounding box center [195, 155] width 190 height 19
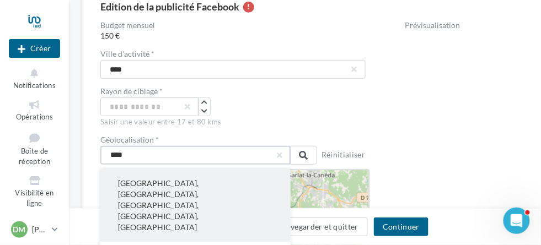
type input "****"
click at [129, 184] on button "Nice, Alpes-Maritimes, Provence-Alpes-Côte d'Azur, France métropolitaine, France" at bounding box center [195, 205] width 190 height 73
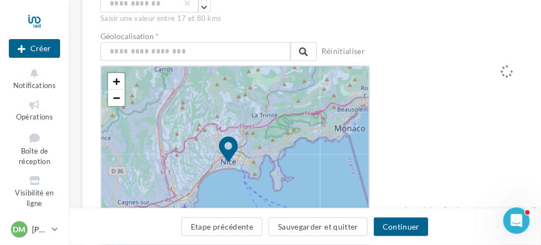
scroll to position [220, 0]
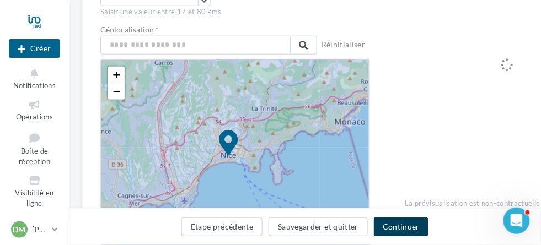
click at [397, 227] on button "Continuer" at bounding box center [401, 227] width 55 height 19
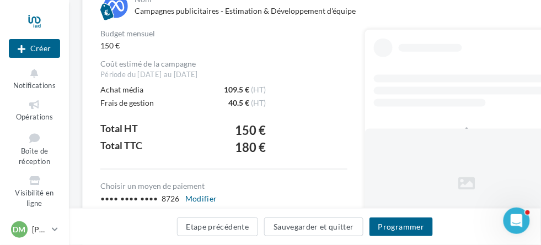
scroll to position [328, 0]
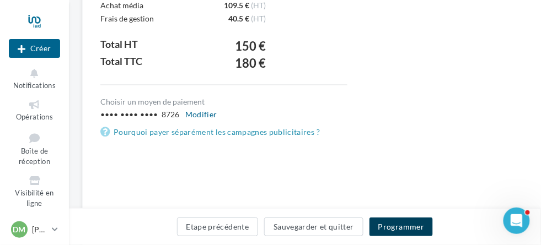
click at [398, 228] on button "Programmer" at bounding box center [401, 227] width 64 height 19
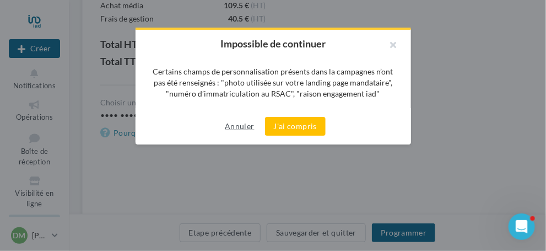
click at [243, 133] on button "Annuler" at bounding box center [239, 126] width 38 height 13
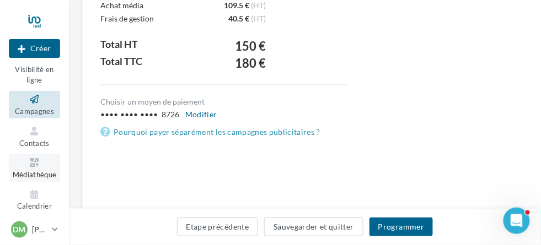
scroll to position [124, 0]
click at [27, 133] on icon at bounding box center [34, 131] width 45 height 13
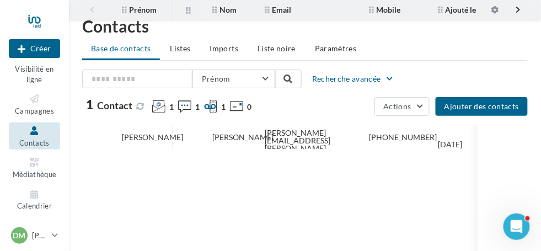
scroll to position [112, 0]
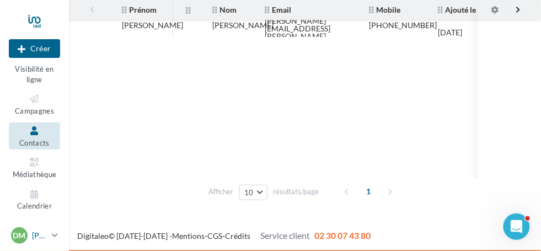
click at [24, 233] on span "DM" at bounding box center [19, 235] width 13 height 11
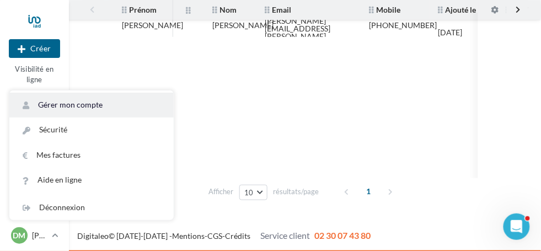
click at [58, 106] on link "Gérer mon compte" at bounding box center [91, 105] width 164 height 25
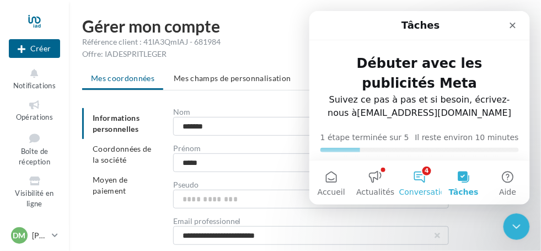
click at [422, 181] on button "4 Conversations" at bounding box center [419, 182] width 44 height 44
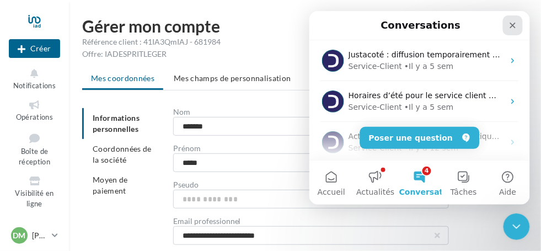
click at [515, 27] on icon "Fermer" at bounding box center [512, 24] width 9 height 9
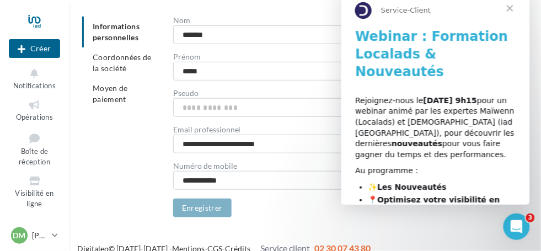
scroll to position [104, 0]
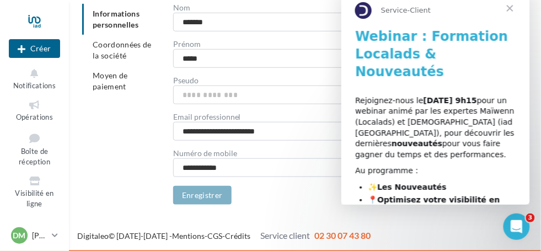
click at [509, 7] on span "Fermer" at bounding box center [509, 9] width 40 height 40
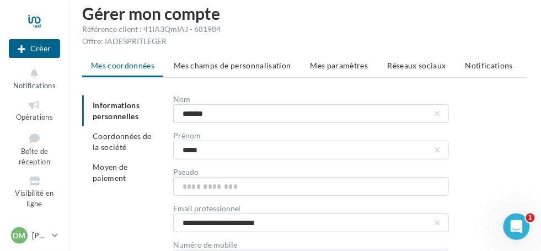
scroll to position [0, 0]
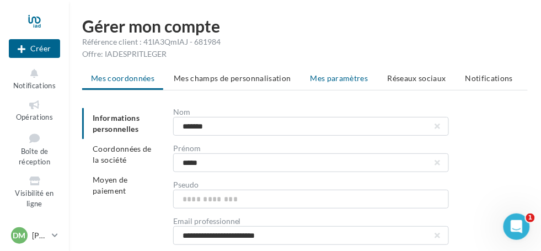
click at [346, 78] on span "Mes paramètres" at bounding box center [339, 77] width 58 height 9
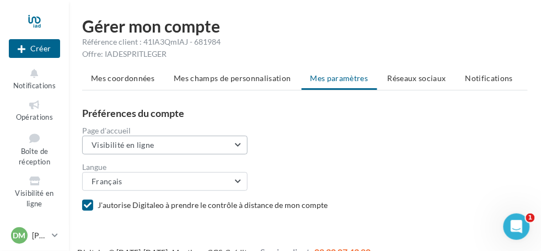
click at [235, 139] on button "Visibilité en ligne" at bounding box center [164, 145] width 165 height 19
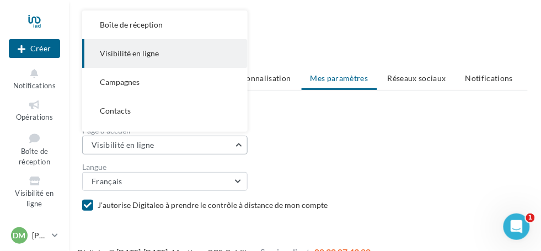
click at [235, 141] on button "Visibilité en ligne" at bounding box center [164, 145] width 165 height 19
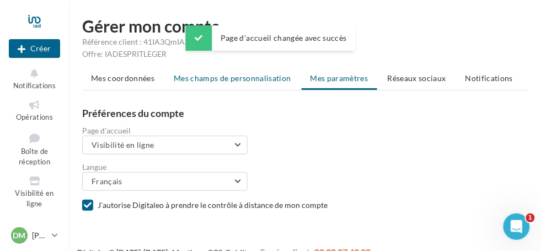
click at [269, 80] on span "Mes champs de personnalisation" at bounding box center [232, 77] width 117 height 9
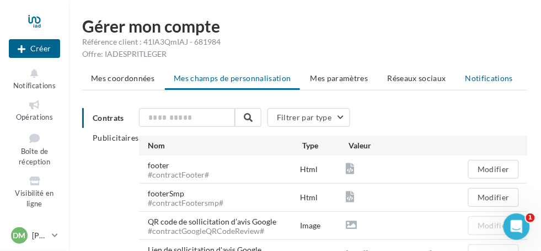
click at [483, 79] on span "Notifications" at bounding box center [489, 77] width 48 height 9
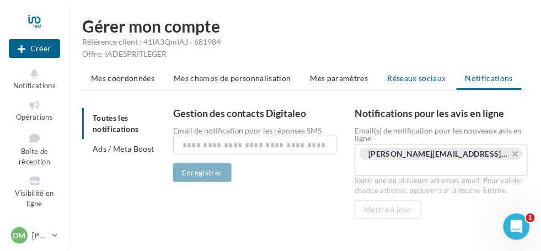
click at [411, 76] on span "Réseaux sociaux" at bounding box center [416, 77] width 58 height 9
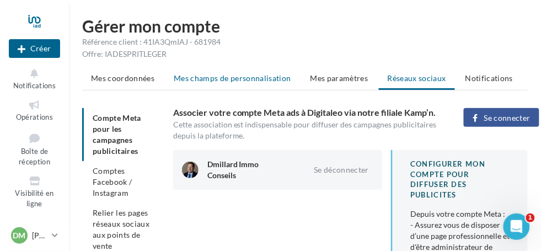
click at [217, 76] on span "Mes champs de personnalisation" at bounding box center [232, 77] width 117 height 9
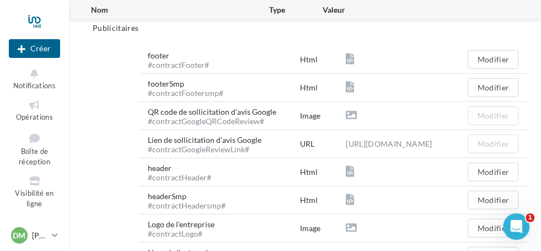
scroll to position [110, 0]
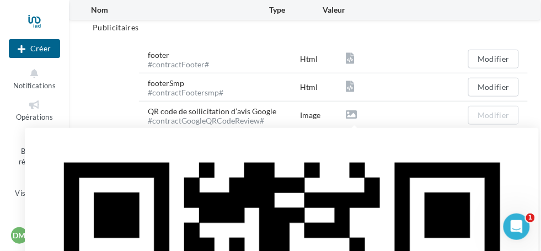
click at [357, 112] on icon at bounding box center [351, 114] width 11 height 11
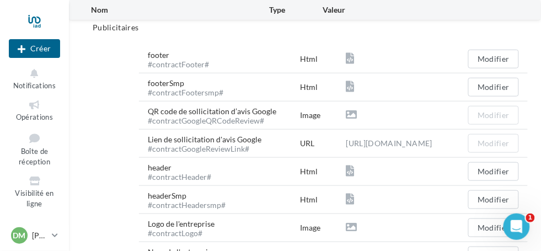
click at [357, 112] on icon at bounding box center [351, 114] width 11 height 11
click at [228, 106] on div "QR code de sollicitation d’avis Google #contractGoogleQRCodeReview#" at bounding box center [216, 115] width 137 height 19
click at [241, 122] on div "#contractGoogleQRCodeReview#" at bounding box center [212, 121] width 128 height 8
click at [315, 118] on div "Image" at bounding box center [323, 115] width 46 height 11
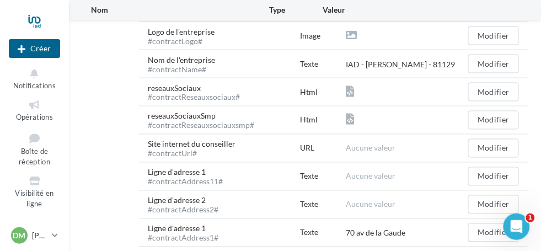
scroll to position [276, 0]
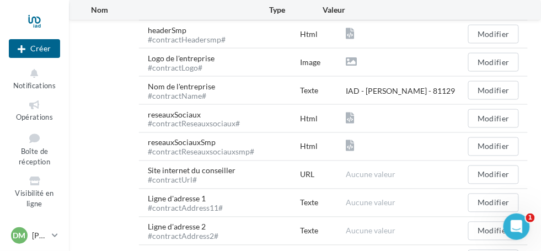
click at [189, 120] on div "#contractReseauxsociaux#" at bounding box center [194, 124] width 92 height 8
click at [219, 152] on div "#contractReseauxsociauxsmp#" at bounding box center [201, 152] width 106 height 8
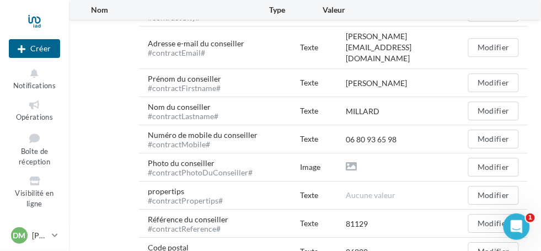
scroll to position [551, 0]
click at [494, 157] on button "Modifier" at bounding box center [493, 166] width 51 height 19
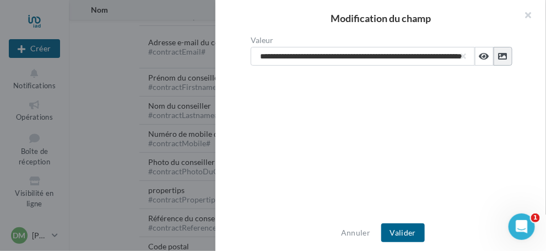
click at [499, 55] on icon at bounding box center [502, 56] width 9 height 9
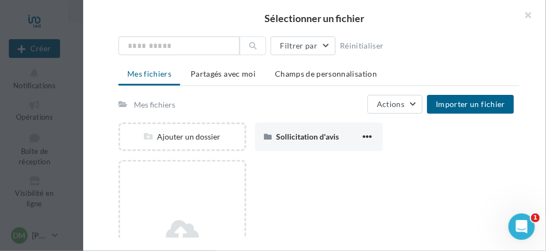
click at [154, 103] on div "Mes fichiers" at bounding box center [154, 104] width 41 height 11
click at [534, 15] on button "button" at bounding box center [524, 16] width 44 height 33
